Goal: Task Accomplishment & Management: Manage account settings

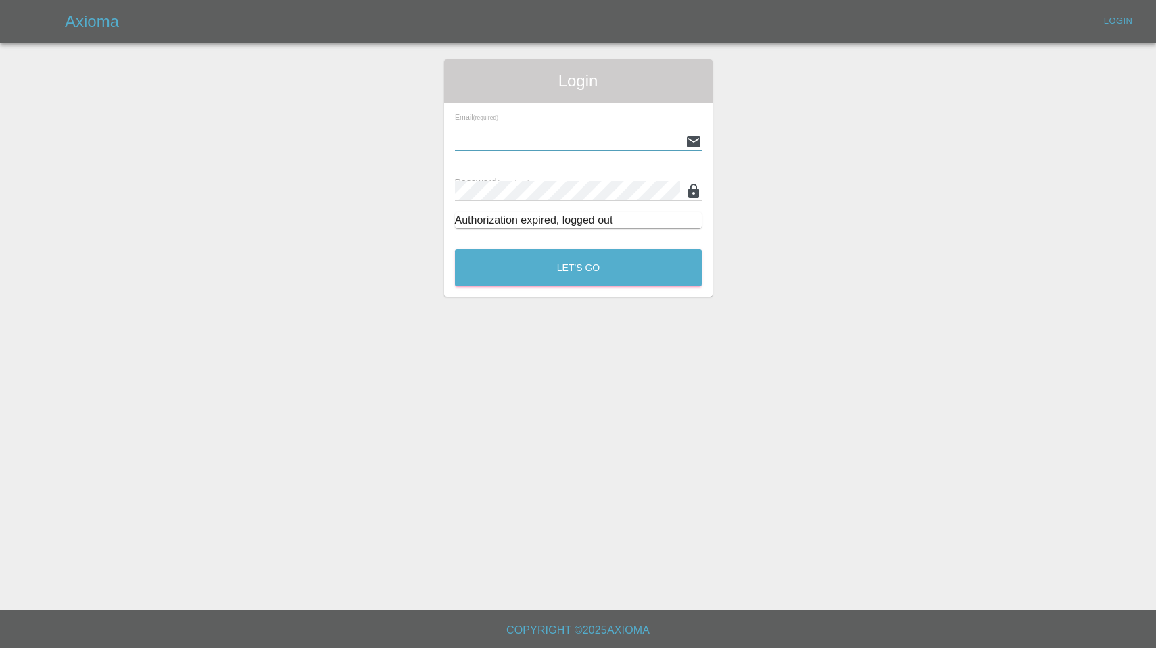
type input "[EMAIL_ADDRESS][DOMAIN_NAME]"
click at [578, 268] on button "Let's Go" at bounding box center [578, 268] width 247 height 37
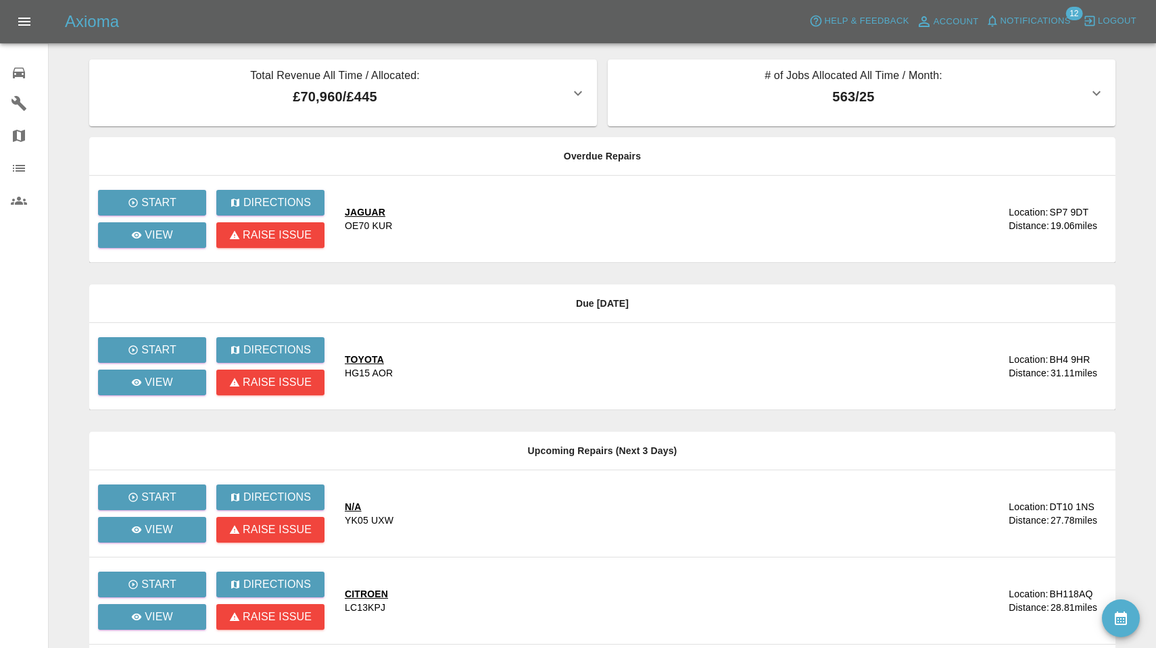
click at [1037, 19] on span "Notifications" at bounding box center [1036, 22] width 70 height 16
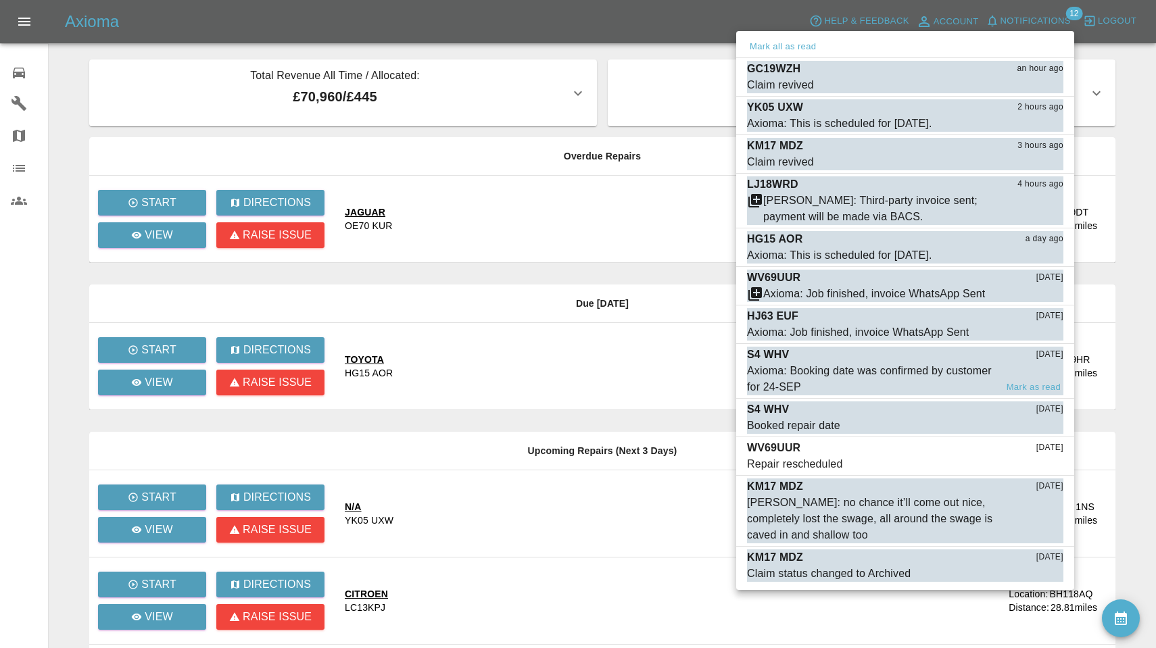
click at [851, 376] on div "Axioma: Booking date was confirmed by customer for 24-SEP" at bounding box center [871, 379] width 249 height 32
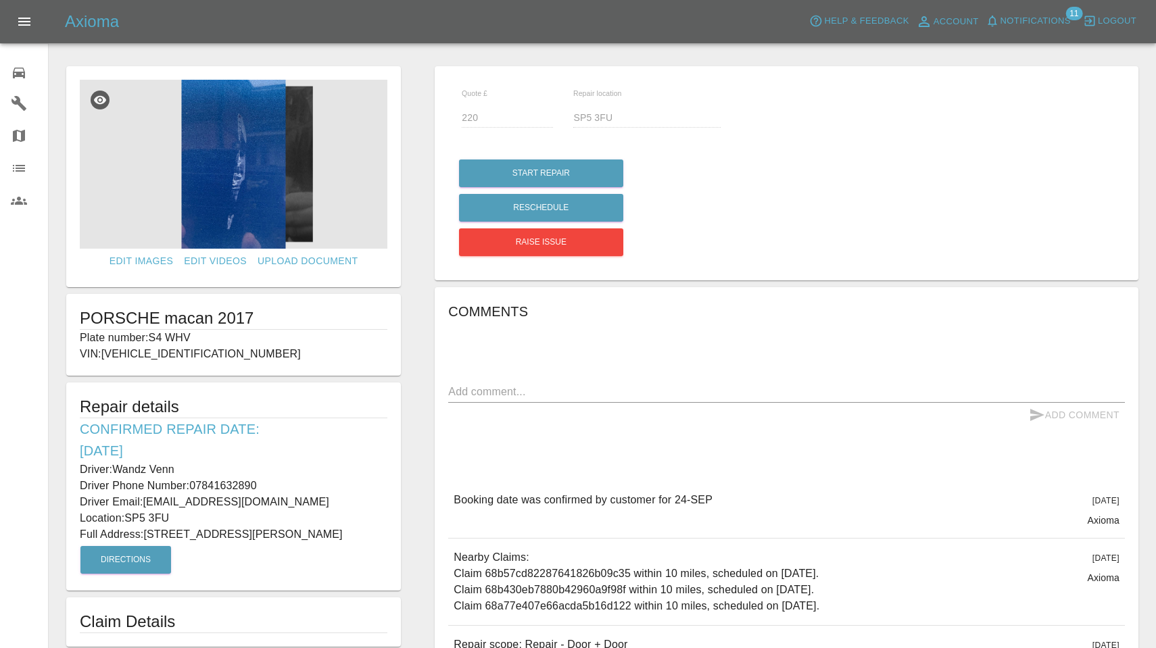
drag, startPoint x: 152, startPoint y: 335, endPoint x: 227, endPoint y: 335, distance: 75.1
click at [227, 335] on p "Plate number: S4 WHV" at bounding box center [234, 338] width 308 height 16
copy p "S4 WHV"
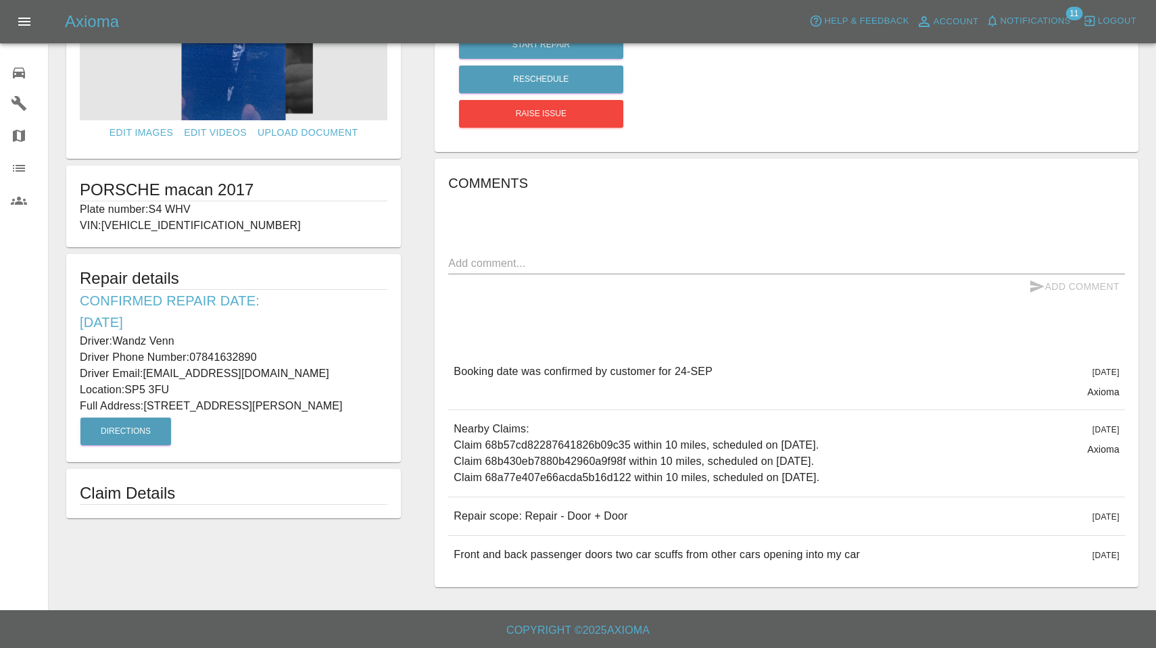
scroll to position [128, 0]
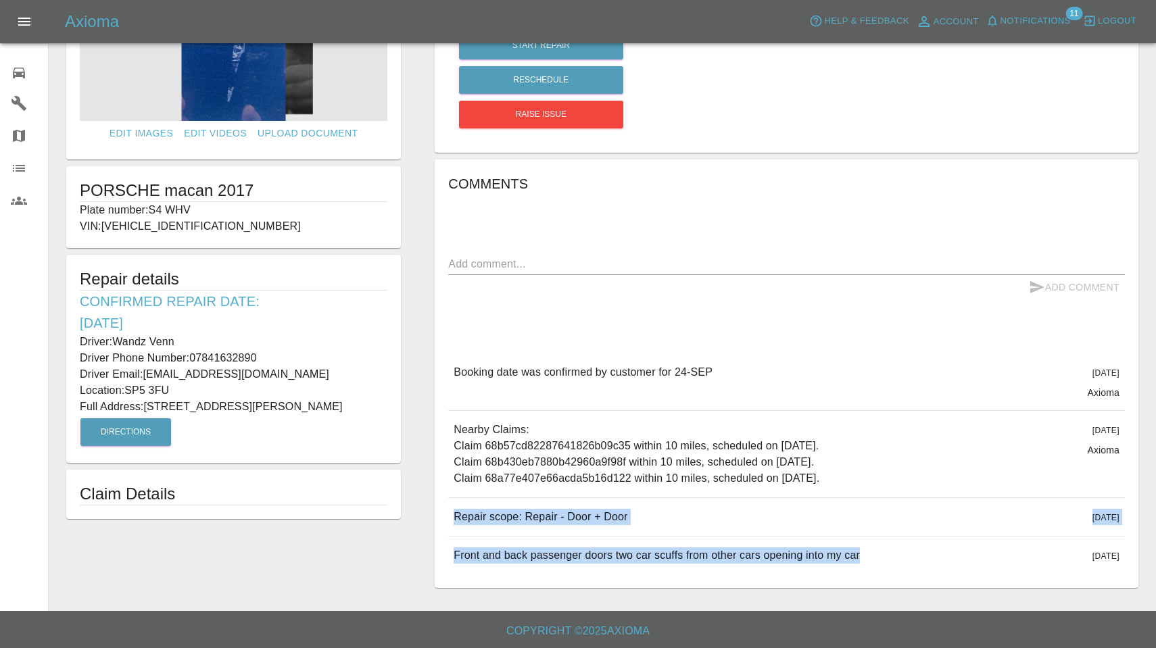
drag, startPoint x: 455, startPoint y: 514, endPoint x: 694, endPoint y: 574, distance: 246.2
click at [694, 574] on div "Booking date was confirmed by customer for 24-SEP 3 days ago Axioma Booking dat…" at bounding box center [786, 464] width 677 height 221
copy div "Repair scope: Repair - Door + Door 3 days ago Repair scope: Repair - Door + Doo…"
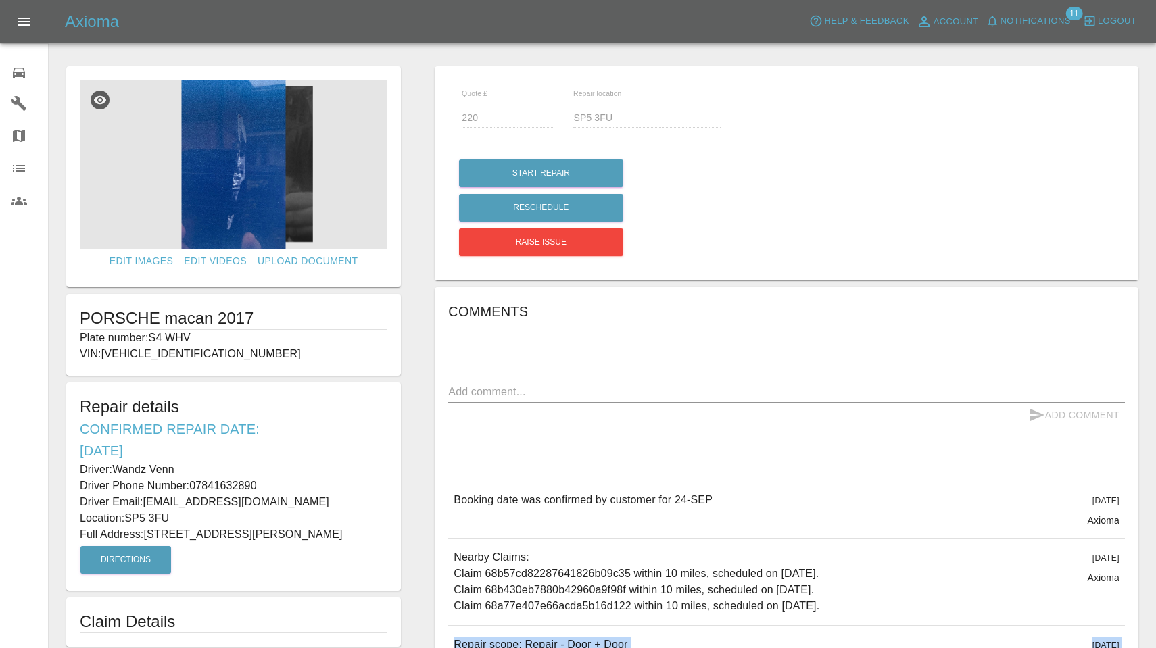
scroll to position [0, 0]
drag, startPoint x: 114, startPoint y: 467, endPoint x: 254, endPoint y: 472, distance: 140.8
click at [254, 472] on p "Driver: Wandz Venn" at bounding box center [234, 470] width 308 height 16
copy p "Wandz Venn"
drag, startPoint x: 193, startPoint y: 487, endPoint x: 297, endPoint y: 488, distance: 103.5
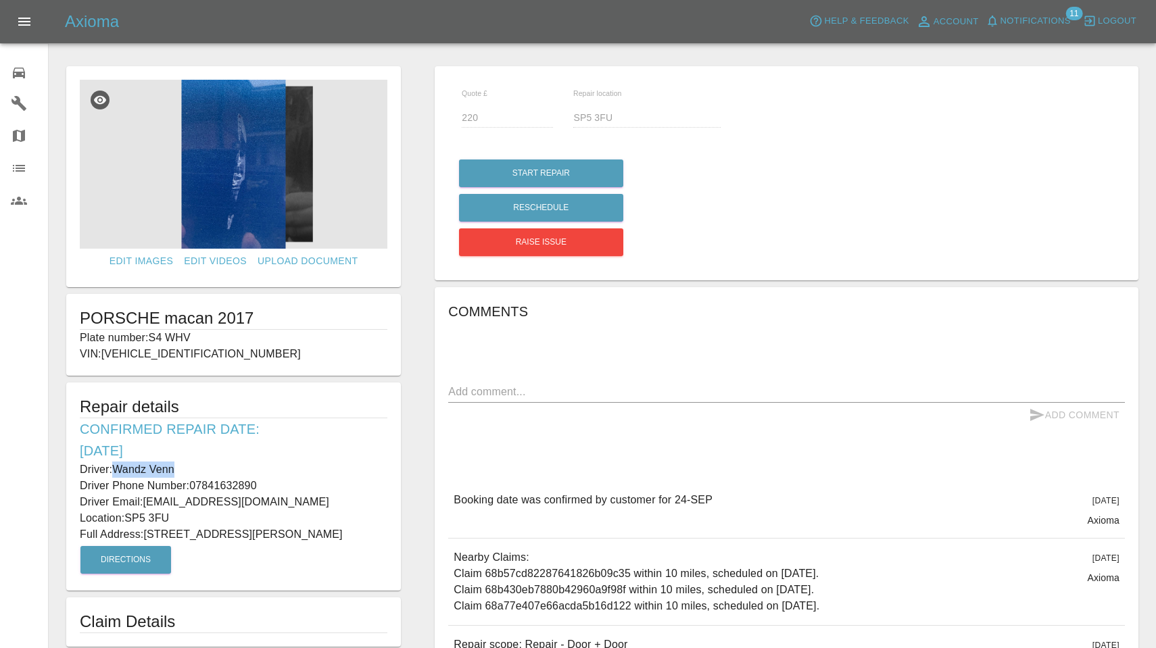
click at [297, 488] on p "Driver Phone Number: 07841632890" at bounding box center [234, 486] width 308 height 16
copy p "07841632890"
click at [283, 0] on html "Axioma Help & Feedback Account Notifications 11 Logout 0 Repair home Garages Ma…" at bounding box center [578, 388] width 1156 height 777
drag, startPoint x: 147, startPoint y: 530, endPoint x: 280, endPoint y: 538, distance: 132.8
click at [280, 538] on p "Full Address: 21 Sparkes Drive Whaddon, Salisbury Wiltshire" at bounding box center [234, 535] width 308 height 16
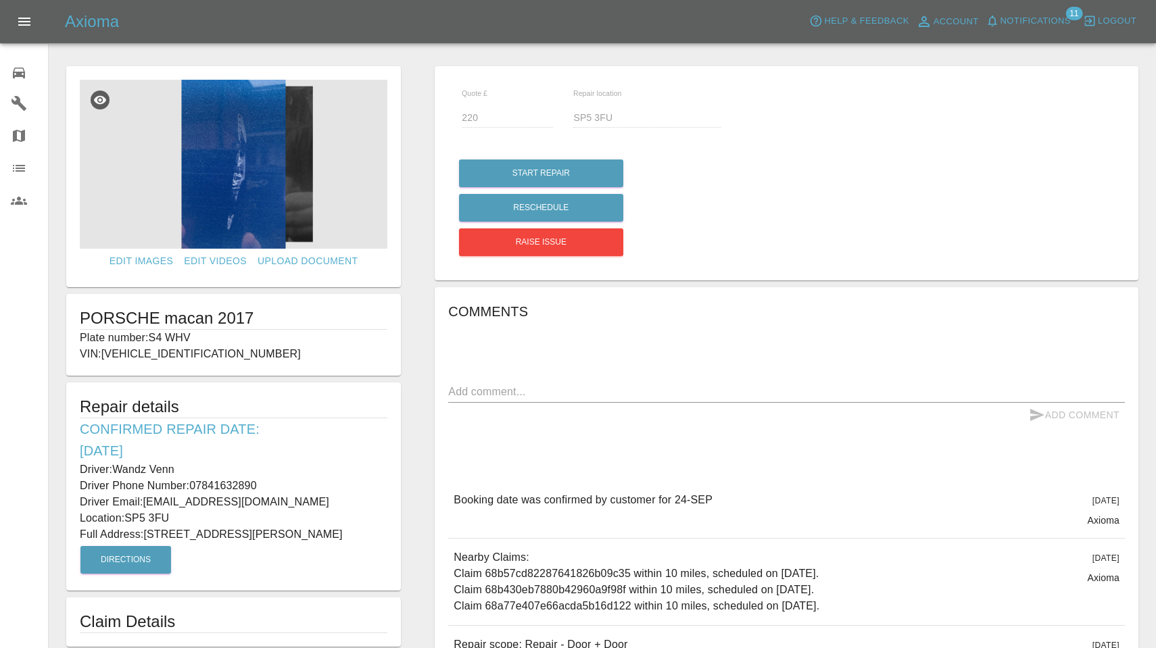
copy p "21 Sparkes Drive Whaddon"
drag, startPoint x: 128, startPoint y: 513, endPoint x: 198, endPoint y: 515, distance: 69.7
click at [198, 515] on p "Location: SP5 3FU" at bounding box center [234, 519] width 308 height 16
copy p "SP5 3FU"
click at [252, 153] on img at bounding box center [234, 164] width 308 height 169
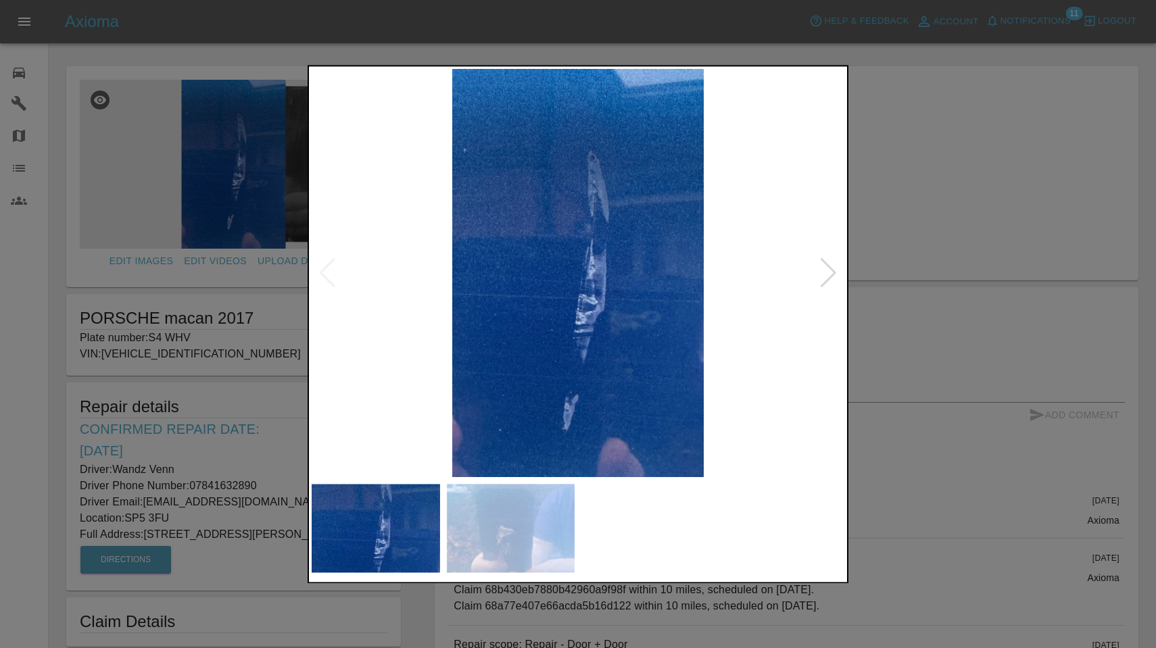
click at [824, 277] on div at bounding box center [829, 273] width 18 height 30
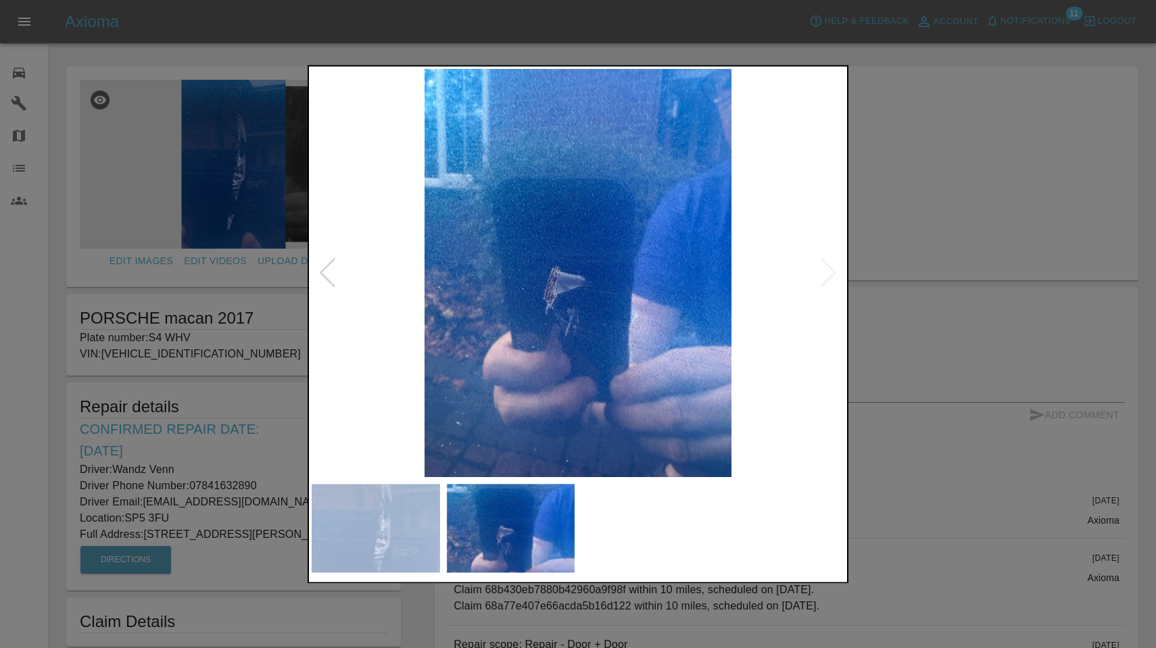
click at [976, 101] on div at bounding box center [578, 324] width 1156 height 648
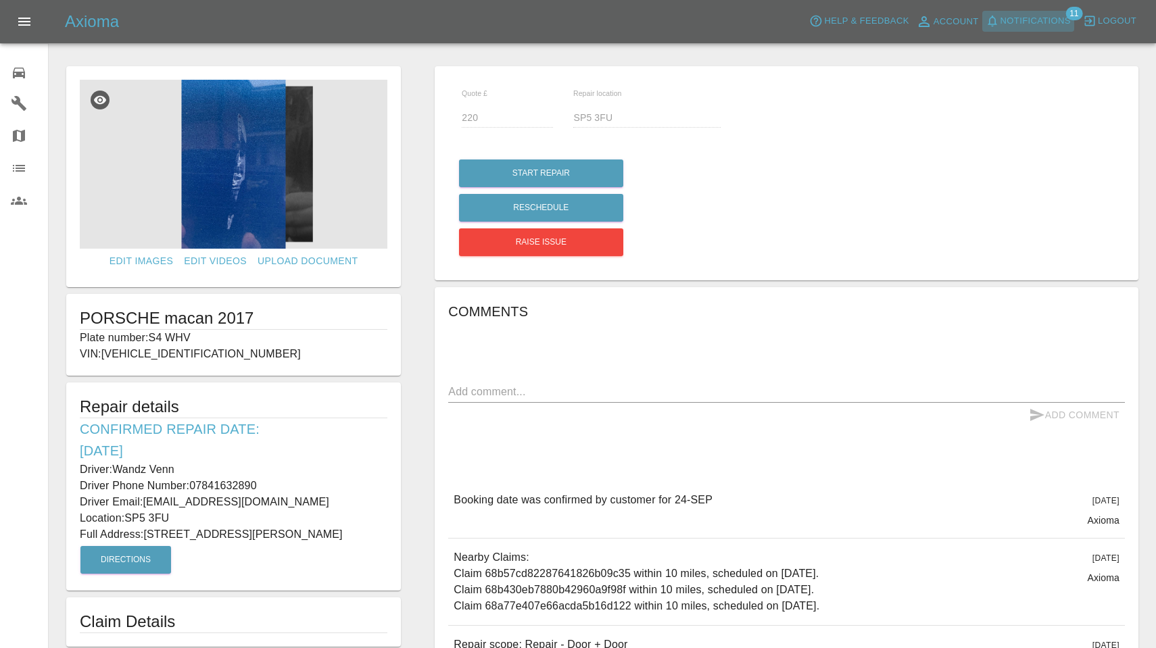
click at [1025, 24] on span "Notifications" at bounding box center [1036, 22] width 70 height 16
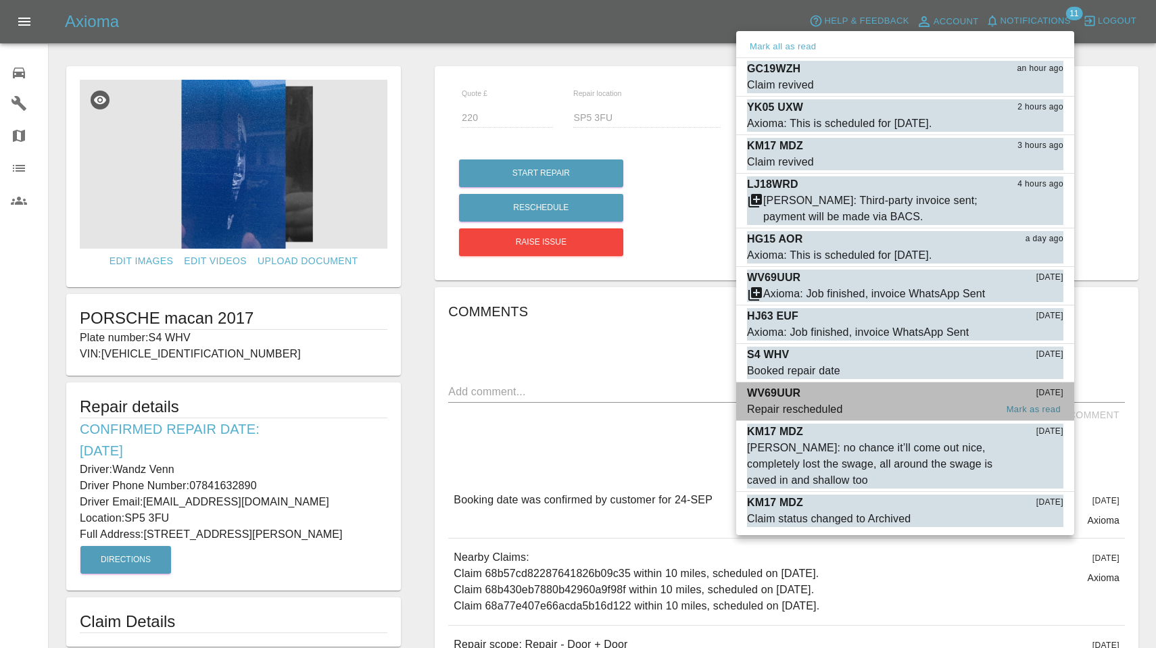
click at [830, 402] on div "Repair rescheduled" at bounding box center [794, 410] width 95 height 16
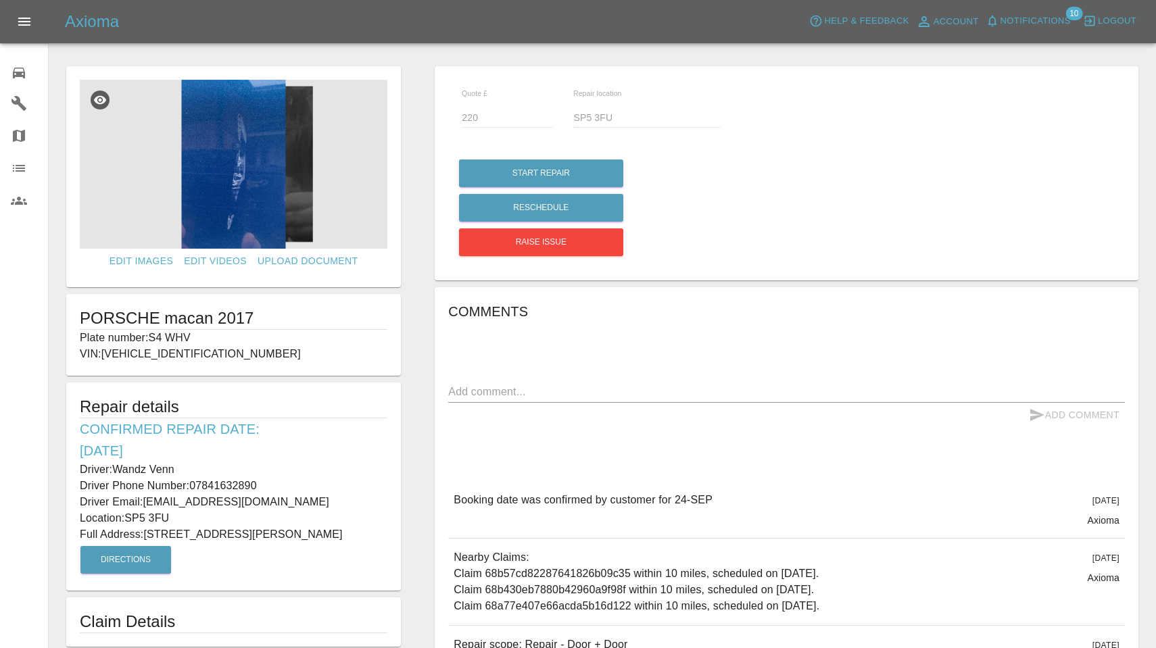
type input "210"
type input "BA13 4PQ"
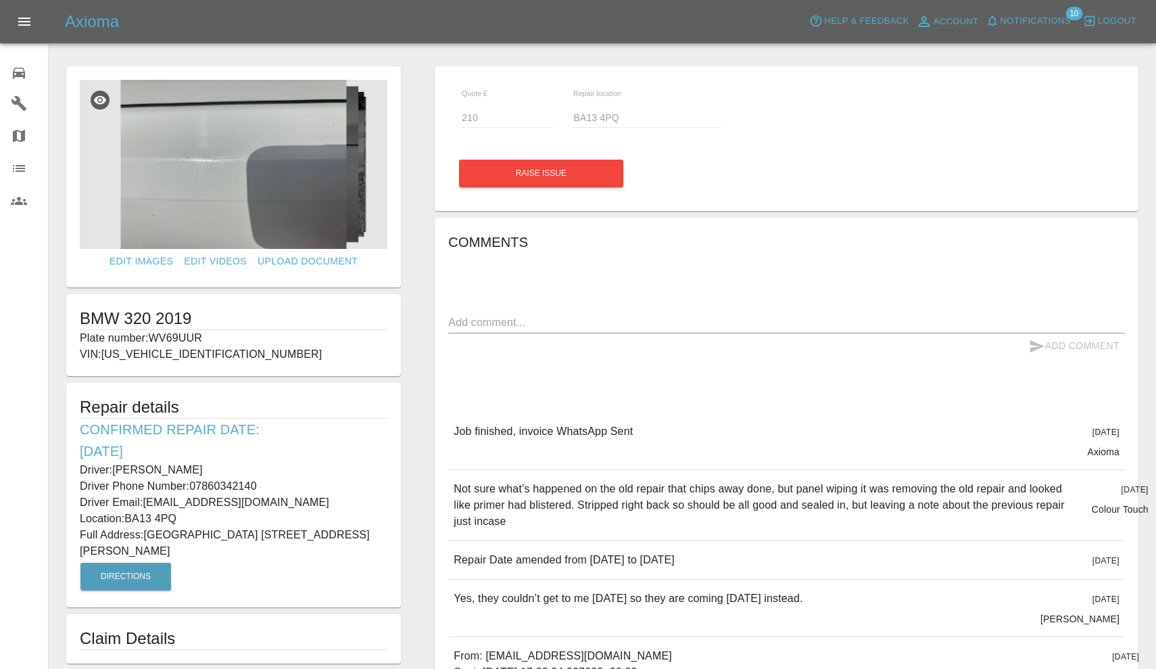
click at [1049, 16] on span "Notifications" at bounding box center [1036, 22] width 70 height 16
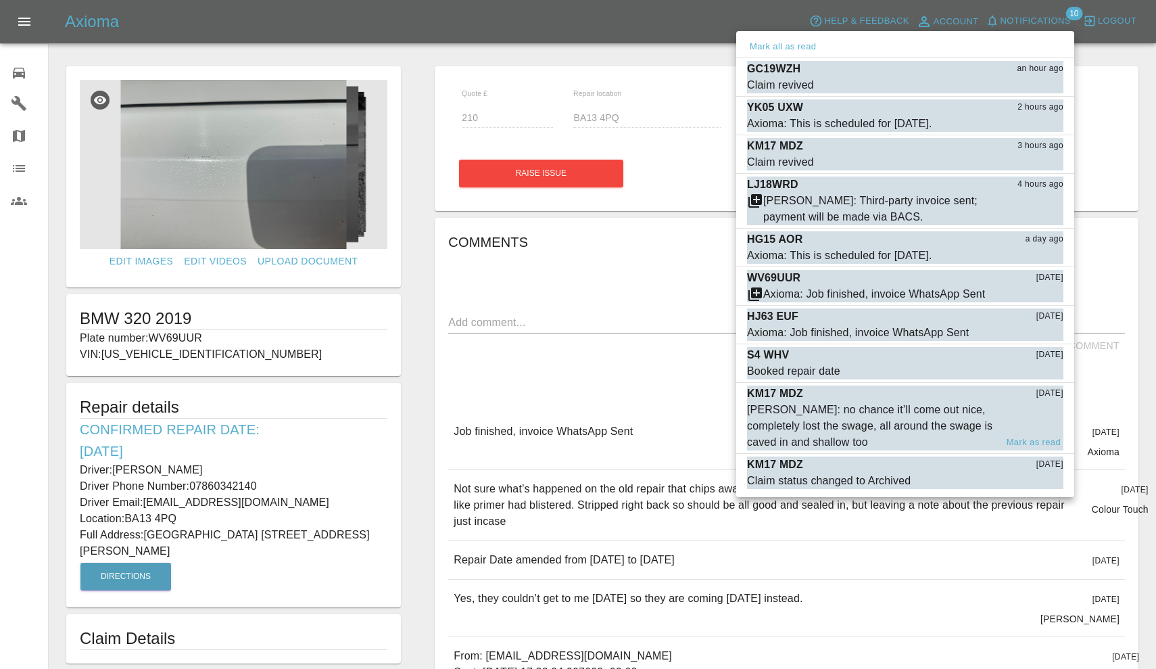
click at [864, 423] on div "[PERSON_NAME]: no chance it’ll come out nice, completely lost the swage, all ar…" at bounding box center [871, 426] width 249 height 49
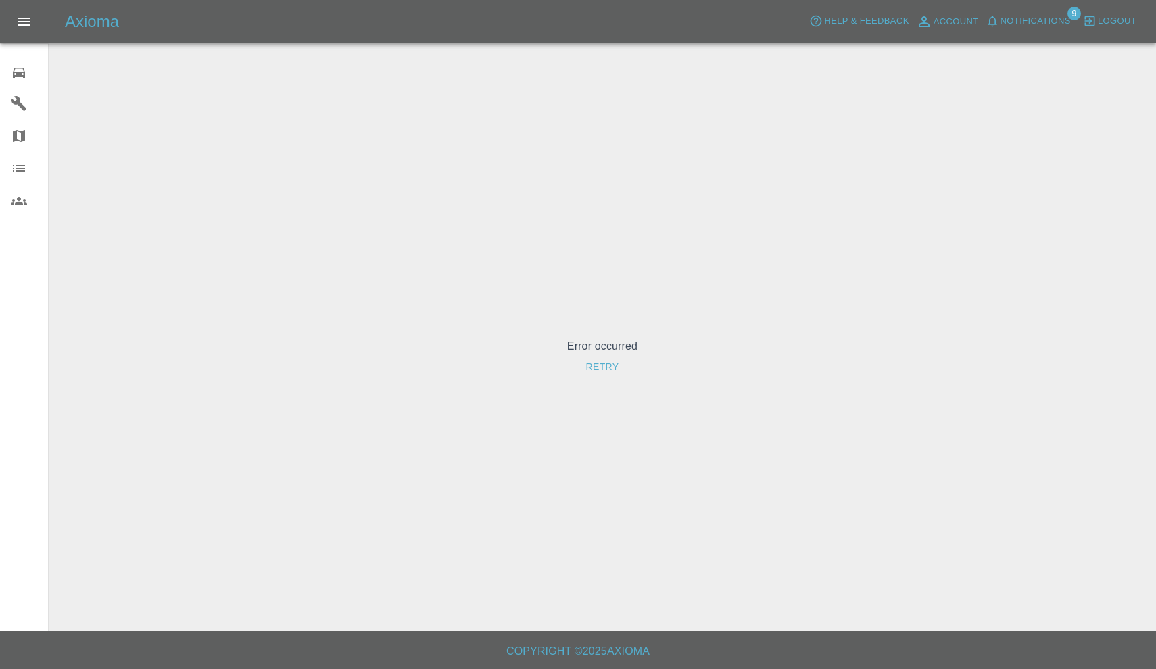
click at [1014, 20] on span "Notifications" at bounding box center [1036, 22] width 70 height 16
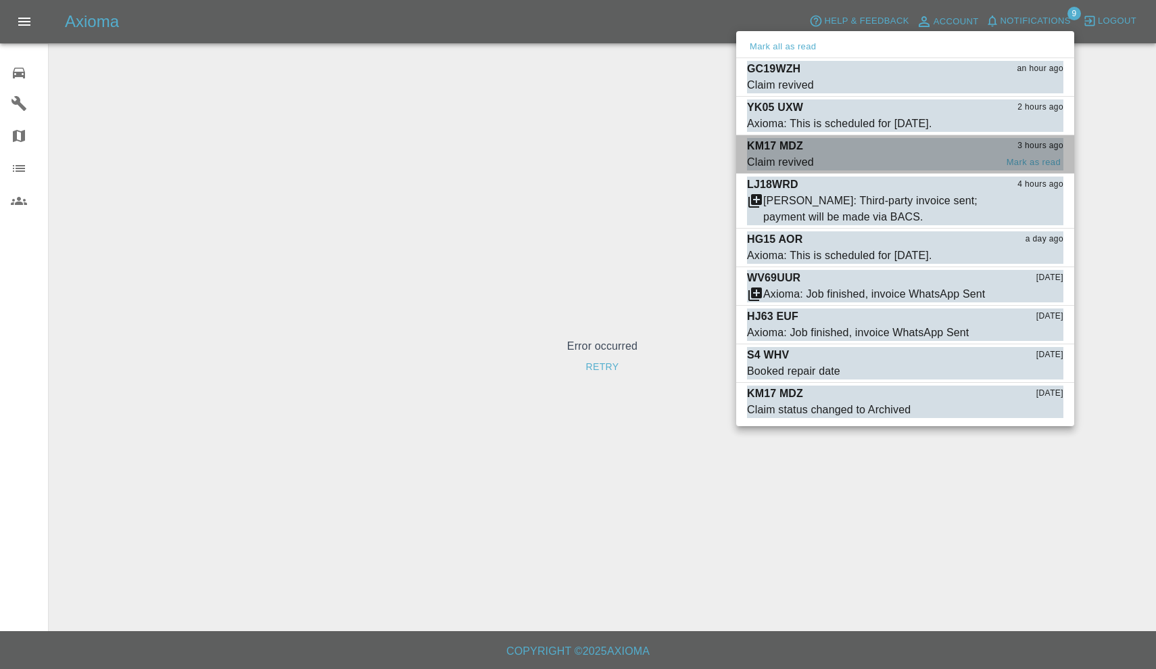
click at [857, 154] on span "Claim revived" at bounding box center [871, 162] width 249 height 16
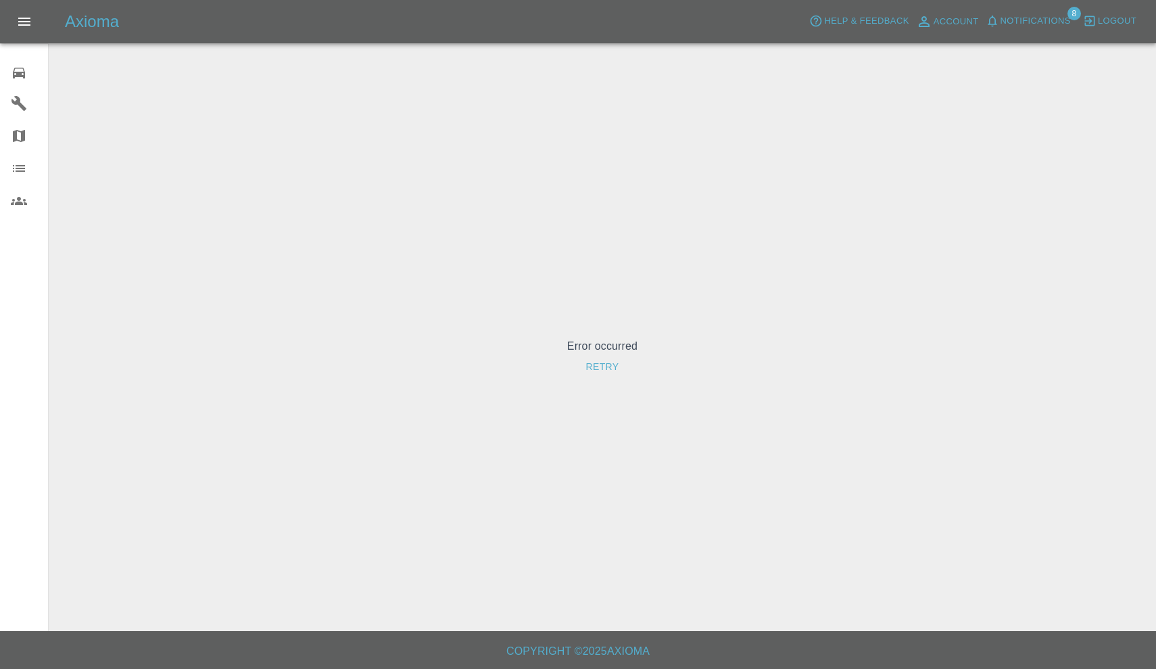
click at [1017, 27] on span "Notifications" at bounding box center [1036, 22] width 70 height 16
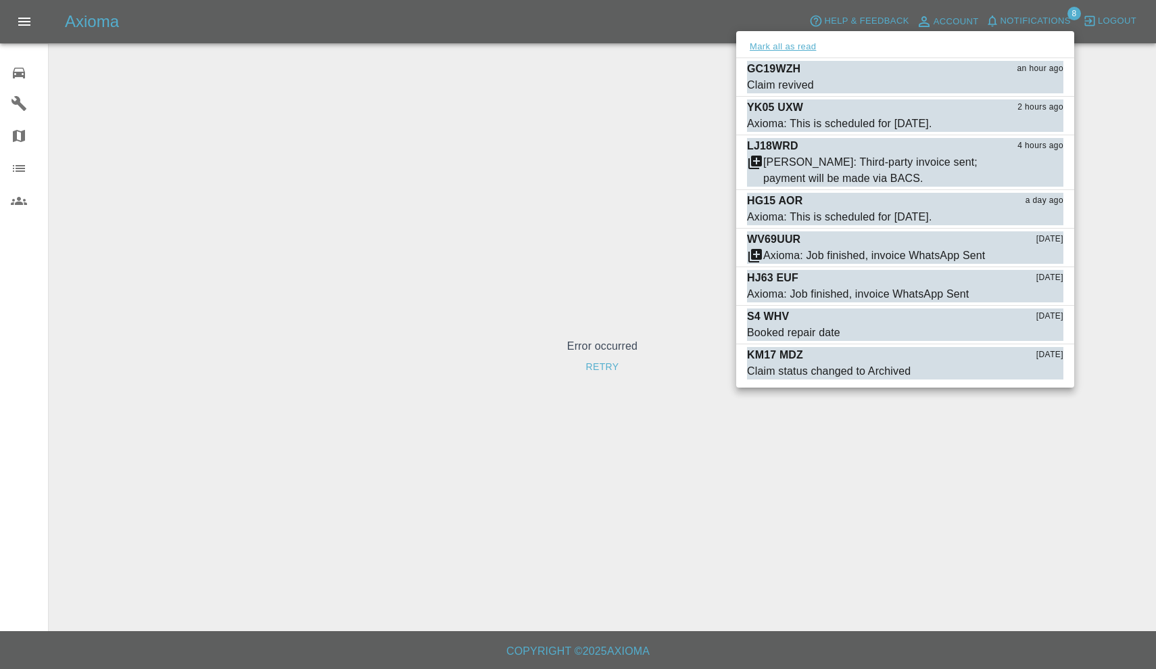
click at [803, 48] on button "Mark all as read" at bounding box center [783, 47] width 72 height 16
